Goal: Book appointment/travel/reservation

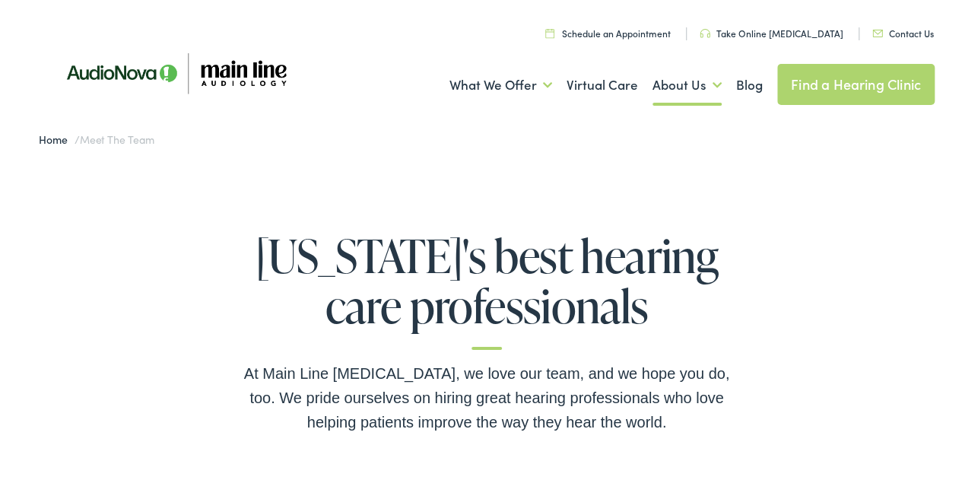
click at [897, 27] on link "Contact Us" at bounding box center [904, 30] width 62 height 13
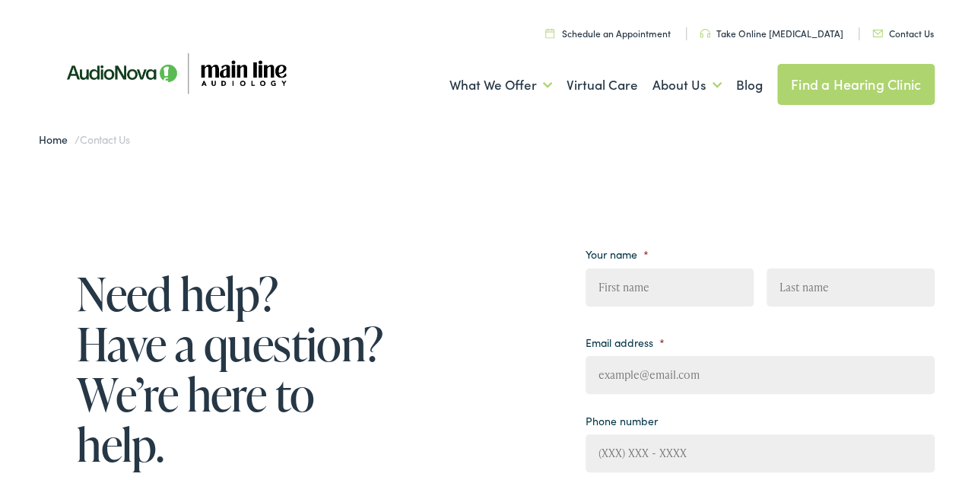
click at [49, 136] on link "Home" at bounding box center [57, 136] width 36 height 15
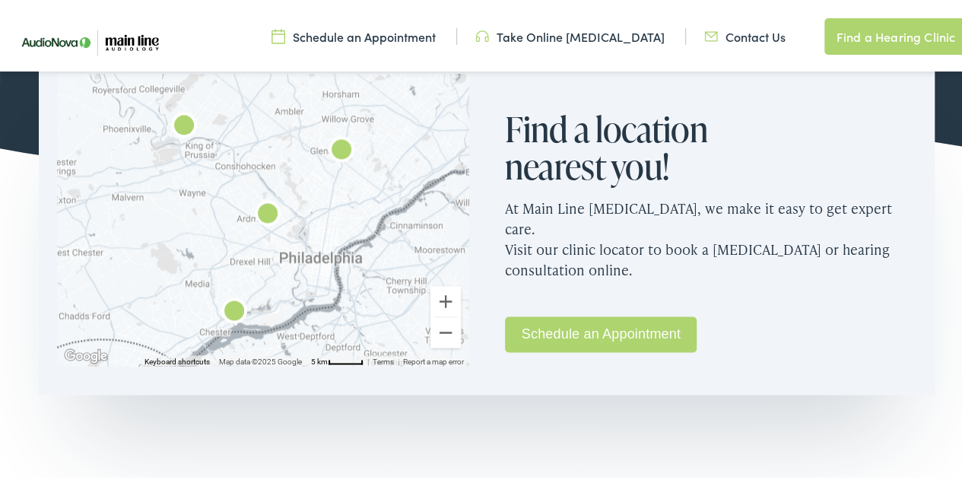
scroll to position [953, 0]
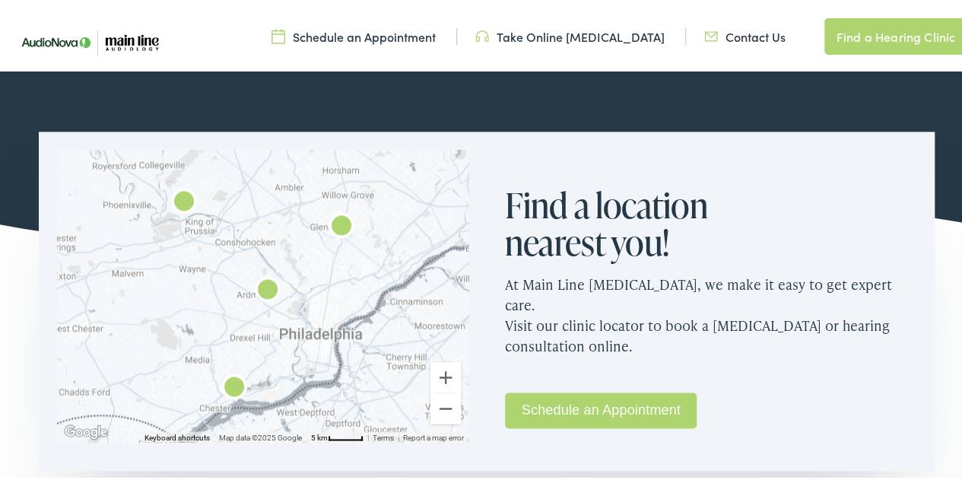
click at [565, 390] on link "Schedule an Appointment" at bounding box center [601, 408] width 192 height 36
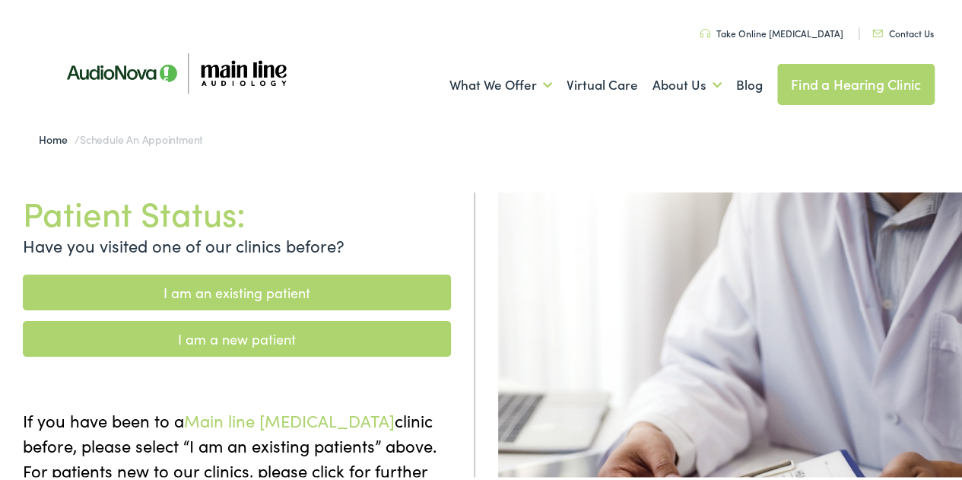
click at [826, 80] on link "Find a Hearing Clinic" at bounding box center [856, 81] width 157 height 41
